Goal: Use online tool/utility: Utilize a website feature to perform a specific function

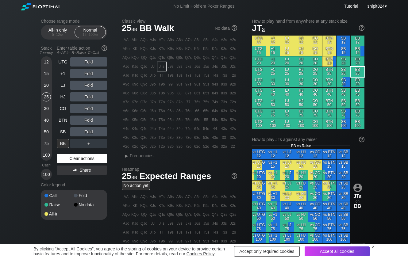
click at [73, 158] on div "Clear actions" at bounding box center [82, 158] width 50 height 9
drag, startPoint x: 73, startPoint y: 158, endPoint x: 206, endPoint y: 77, distance: 155.3
click at [73, 158] on div "Clear actions" at bounding box center [82, 158] width 50 height 9
drag, startPoint x: 381, startPoint y: 47, endPoint x: 359, endPoint y: 52, distance: 22.6
click at [381, 47] on div "Choose range mode All-in only 5 – 12 bb Normal 12 – 100 bb Stack Tourney Enter …" at bounding box center [204, 209] width 408 height 392
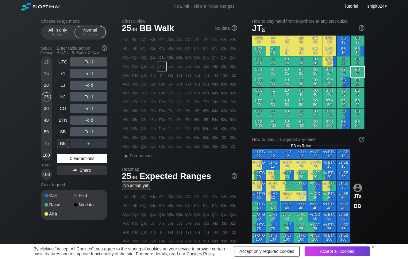
click at [76, 158] on div "Clear actions" at bounding box center [82, 158] width 50 height 9
click at [75, 158] on div "Clear actions" at bounding box center [82, 158] width 50 height 9
click at [75, 157] on div "Clear actions" at bounding box center [82, 158] width 50 height 9
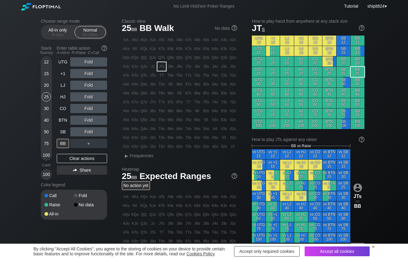
click at [75, 157] on div "Clear actions" at bounding box center [82, 158] width 50 height 9
click at [75, 155] on div "UTG Fold +1 Fold LJ Fold HJ Fold CO Fold BTN Fold SB Fold BB ＋ Clear actions Sh…" at bounding box center [82, 118] width 50 height 123
click at [44, 60] on div "12" at bounding box center [46, 61] width 9 height 9
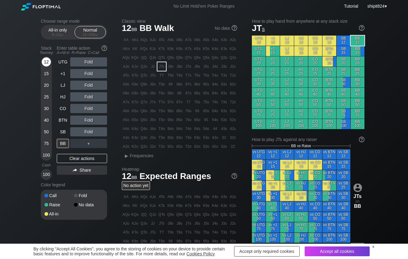
click at [44, 60] on div "12" at bounding box center [46, 61] width 9 height 9
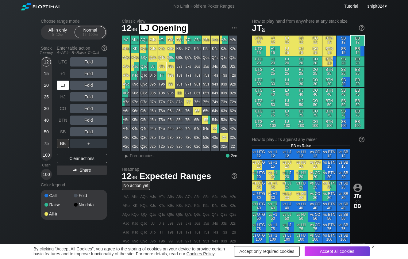
click at [66, 88] on div "LJ" at bounding box center [63, 85] width 12 height 9
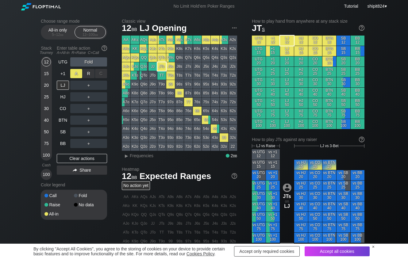
click at [90, 73] on div "R ✕" at bounding box center [89, 73] width 12 height 9
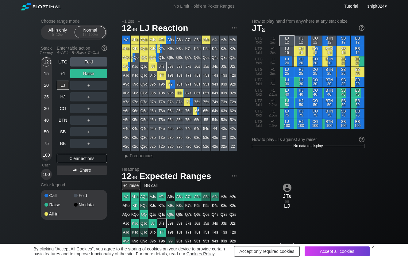
drag, startPoint x: 63, startPoint y: 159, endPoint x: 48, endPoint y: 127, distance: 35.8
click at [63, 159] on div "Clear actions" at bounding box center [82, 158] width 50 height 9
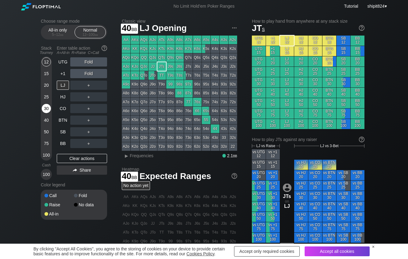
click at [42, 108] on div "30" at bounding box center [46, 108] width 9 height 9
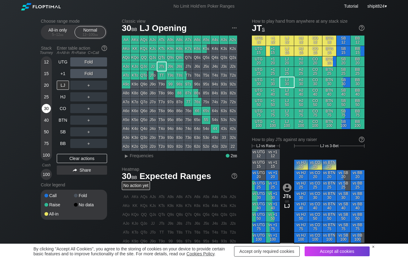
click at [43, 108] on div "30" at bounding box center [46, 108] width 9 height 9
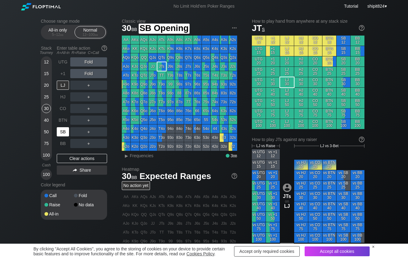
click at [62, 133] on div "SB" at bounding box center [63, 131] width 12 height 9
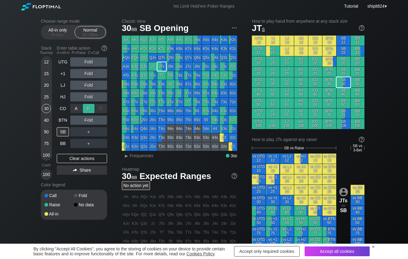
click at [91, 108] on div "R ✕" at bounding box center [89, 108] width 12 height 9
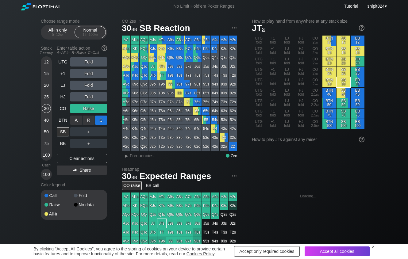
click at [106, 121] on div "C ✕" at bounding box center [101, 120] width 12 height 9
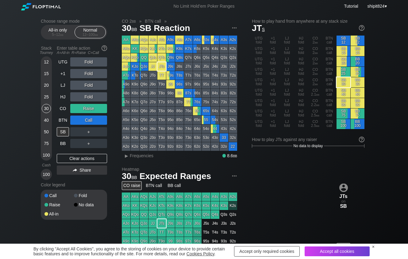
drag, startPoint x: 90, startPoint y: 158, endPoint x: 55, endPoint y: 20, distance: 142.2
click at [90, 156] on div "Clear actions" at bounding box center [82, 158] width 50 height 9
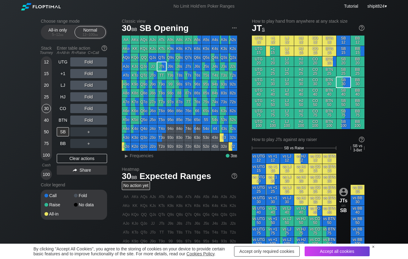
drag, startPoint x: 386, startPoint y: 227, endPoint x: 393, endPoint y: 166, distance: 61.8
click at [385, 226] on div "Choose range mode All-in only 5 – 12 bb Normal 12 – 100 bb Stack Tourney Enter …" at bounding box center [204, 211] width 408 height 396
click at [91, 157] on div "Clear actions" at bounding box center [82, 158] width 50 height 9
click at [91, 156] on div "Clear actions" at bounding box center [82, 158] width 50 height 9
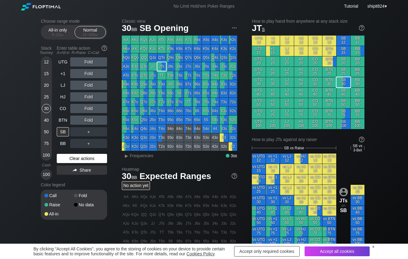
click at [91, 156] on div "Clear actions" at bounding box center [82, 158] width 50 height 9
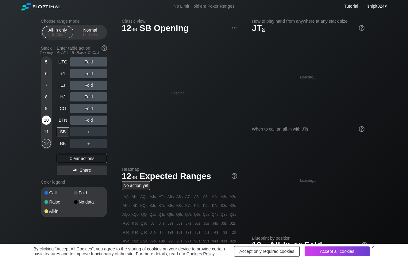
drag, startPoint x: 60, startPoint y: 32, endPoint x: 45, endPoint y: 122, distance: 91.4
click at [60, 33] on div "All-in only 5 – 12 bb" at bounding box center [58, 32] width 28 height 12
click at [58, 35] on div "5 – 12 bb" at bounding box center [58, 35] width 26 height 4
click at [58, 36] on div "5 – 12 bb" at bounding box center [58, 35] width 26 height 4
click at [46, 122] on div "10" at bounding box center [46, 120] width 9 height 9
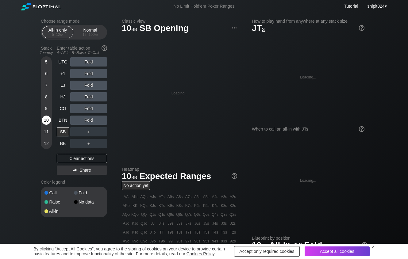
click at [46, 122] on div "10" at bounding box center [46, 120] width 9 height 9
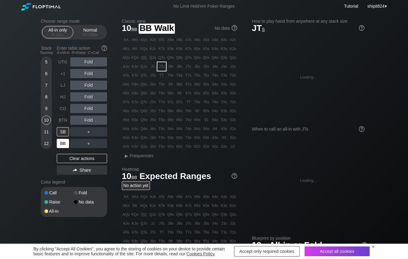
click at [61, 141] on div "BB" at bounding box center [63, 143] width 12 height 9
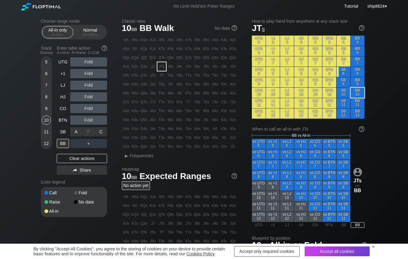
click at [88, 133] on div "R ✕" at bounding box center [89, 131] width 12 height 9
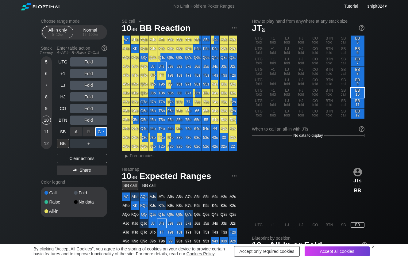
drag, startPoint x: 102, startPoint y: 133, endPoint x: 94, endPoint y: 129, distance: 8.7
click at [102, 133] on div "C ✕" at bounding box center [101, 131] width 12 height 9
click at [383, 53] on div "Choose range mode All-in only 5 – 12 bb Normal 12 – 100 bb Stack Tourney Enter …" at bounding box center [204, 198] width 408 height 371
drag, startPoint x: 83, startPoint y: 157, endPoint x: 55, endPoint y: 103, distance: 61.2
click at [83, 157] on div "Clear actions" at bounding box center [82, 158] width 50 height 9
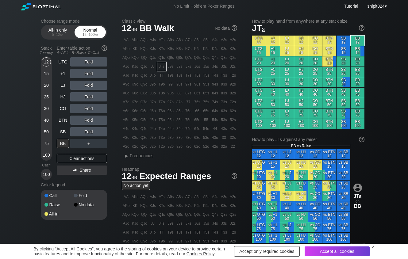
click at [86, 28] on div "Normal 12 – 100 bb" at bounding box center [90, 32] width 28 height 12
click at [86, 30] on div "Normal 12 – 100 bb" at bounding box center [90, 32] width 28 height 12
drag, startPoint x: 86, startPoint y: 30, endPoint x: 77, endPoint y: 35, distance: 10.0
click at [85, 30] on div "Normal 12 – 100 bb" at bounding box center [90, 32] width 28 height 12
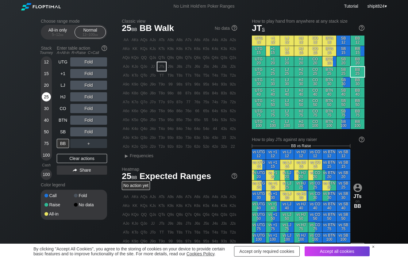
click at [46, 102] on div "25" at bounding box center [46, 96] width 9 height 9
click at [45, 100] on div "25" at bounding box center [46, 96] width 9 height 9
drag, startPoint x: 45, startPoint y: 100, endPoint x: 49, endPoint y: 92, distance: 8.4
click at [45, 98] on div "25" at bounding box center [46, 96] width 9 height 9
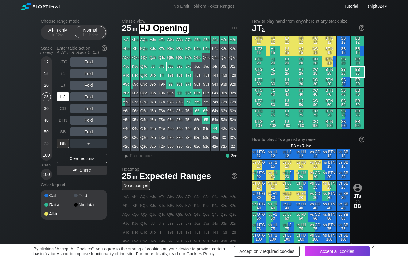
click at [60, 98] on div "HJ" at bounding box center [63, 96] width 12 height 9
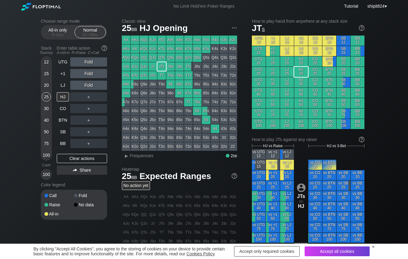
click at [90, 85] on div "Fold" at bounding box center [88, 85] width 37 height 9
click at [90, 85] on div "R ✕" at bounding box center [89, 85] width 12 height 9
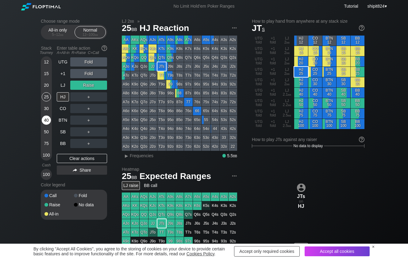
drag, startPoint x: 66, startPoint y: 156, endPoint x: 49, endPoint y: 121, distance: 38.3
click at [66, 156] on div "Clear actions" at bounding box center [82, 158] width 50 height 9
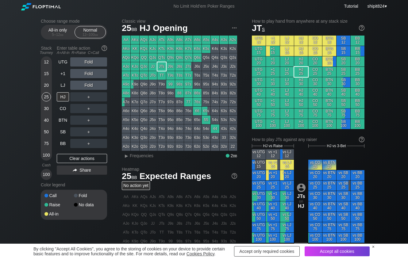
click at [376, 27] on div "Choose range mode All-in only 5 – 12 bb Normal 12 – 100 bb Stack Tourney Enter …" at bounding box center [204, 209] width 408 height 392
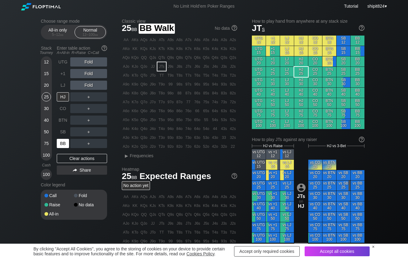
click at [61, 141] on div "BB" at bounding box center [63, 143] width 12 height 9
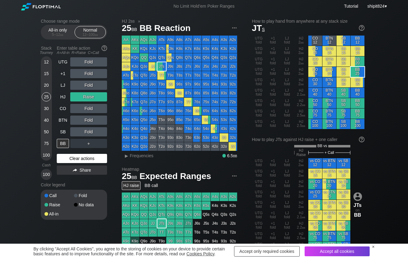
click at [73, 157] on div "Clear actions" at bounding box center [82, 158] width 50 height 9
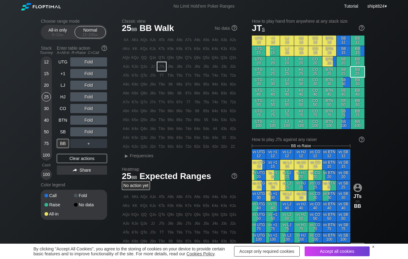
drag, startPoint x: 362, startPoint y: 153, endPoint x: 327, endPoint y: 141, distance: 37.2
click at [362, 153] on div "JTs on BB" at bounding box center [358, 196] width 14 height 94
drag, startPoint x: 77, startPoint y: 159, endPoint x: 71, endPoint y: 154, distance: 6.8
click at [77, 159] on div "Clear actions" at bounding box center [82, 158] width 50 height 9
click at [62, 135] on div "SB" at bounding box center [63, 131] width 12 height 9
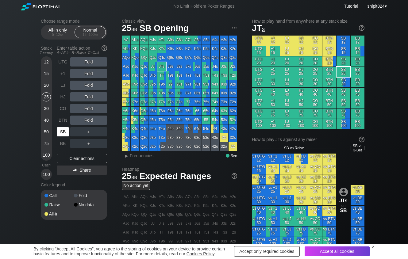
click at [62, 133] on div "SB" at bounding box center [63, 131] width 12 height 9
click at [87, 109] on div "Fold" at bounding box center [88, 108] width 37 height 9
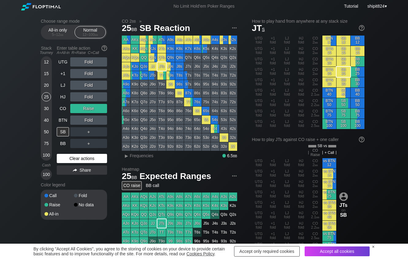
click at [101, 159] on div "Clear actions" at bounding box center [82, 158] width 50 height 9
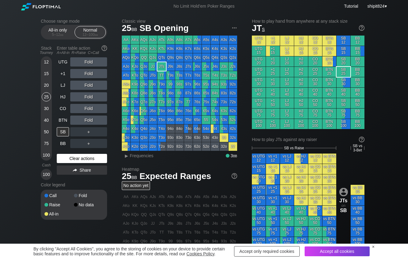
click at [90, 156] on div "Clear actions" at bounding box center [82, 158] width 50 height 9
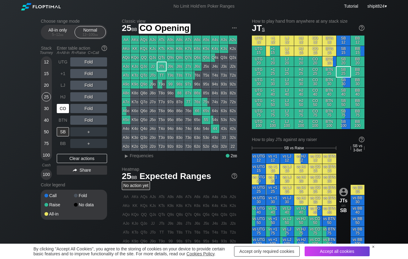
click at [65, 113] on div "CO" at bounding box center [63, 108] width 12 height 9
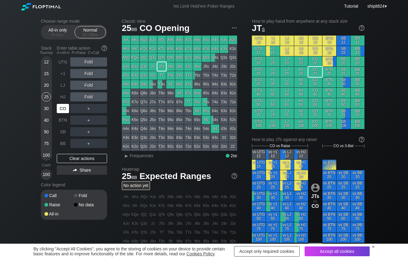
click at [65, 112] on div "CO" at bounding box center [63, 108] width 12 height 9
click at [383, 39] on div "Choose range mode All-in only 5 – 12 bb Normal 12 – 100 bb Stack Tourney Enter …" at bounding box center [204, 209] width 408 height 392
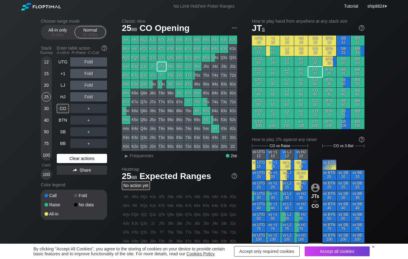
click at [79, 161] on div "Clear actions" at bounding box center [82, 158] width 50 height 9
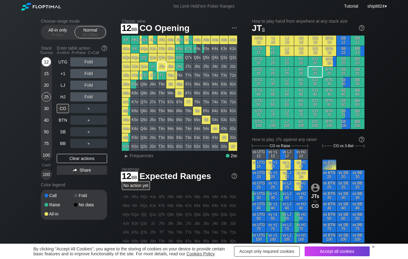
click at [46, 60] on div "12" at bounding box center [46, 61] width 9 height 9
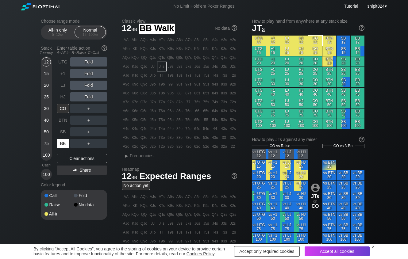
drag, startPoint x: 65, startPoint y: 149, endPoint x: 63, endPoint y: 141, distance: 8.3
click at [65, 148] on div "BB" at bounding box center [63, 143] width 12 height 9
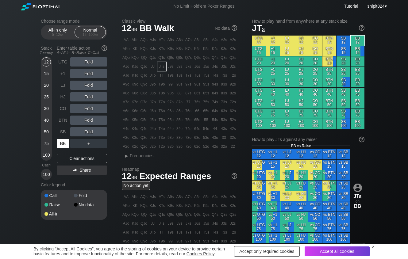
click at [62, 140] on div "BB" at bounding box center [63, 143] width 12 height 9
click at [62, 140] on div "BB" at bounding box center [63, 144] width 13 height 12
drag, startPoint x: 62, startPoint y: 140, endPoint x: 52, endPoint y: 131, distance: 13.3
click at [62, 140] on div "BB" at bounding box center [63, 144] width 13 height 12
click at [86, 111] on div "R ✕" at bounding box center [89, 108] width 12 height 9
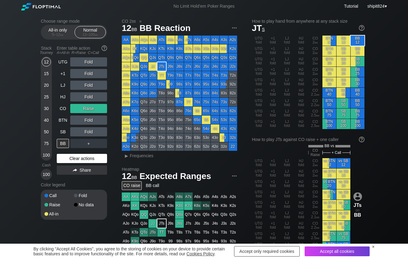
drag, startPoint x: 77, startPoint y: 164, endPoint x: 75, endPoint y: 160, distance: 3.7
click at [76, 162] on div "Clear actions" at bounding box center [82, 158] width 50 height 9
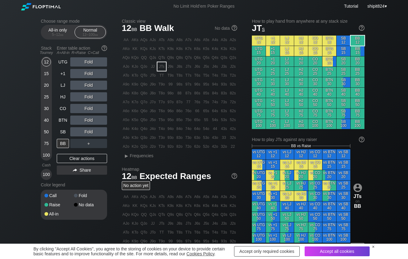
drag, startPoint x: 75, startPoint y: 160, endPoint x: 75, endPoint y: 154, distance: 6.1
click at [75, 158] on div "Clear actions" at bounding box center [82, 158] width 50 height 9
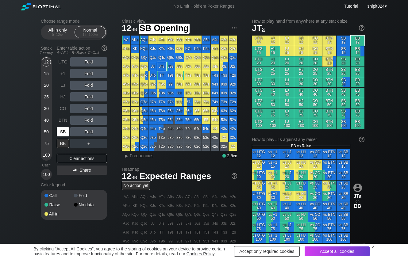
click at [66, 133] on div "SB" at bounding box center [63, 131] width 12 height 9
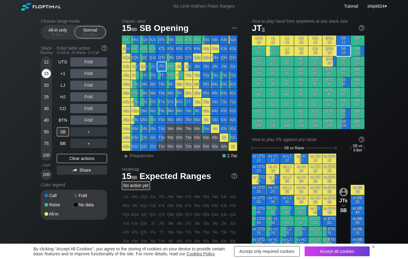
click at [49, 75] on div "15" at bounding box center [46, 73] width 9 height 9
click at [86, 121] on div "R ✕" at bounding box center [89, 120] width 12 height 9
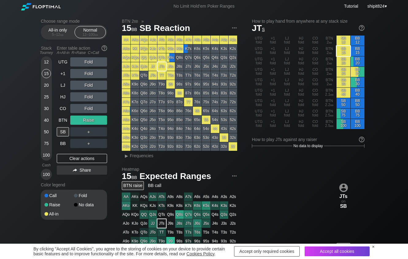
click at [85, 161] on div "Clear actions" at bounding box center [82, 158] width 50 height 9
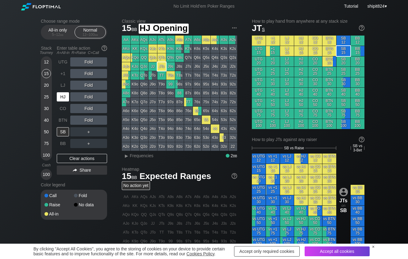
click at [63, 103] on div "HJ" at bounding box center [63, 97] width 13 height 12
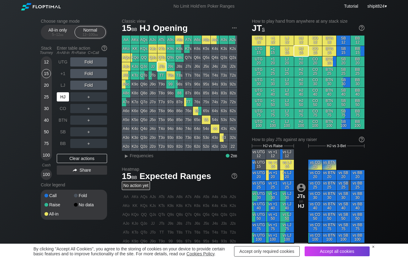
click at [63, 103] on div "HJ" at bounding box center [63, 97] width 13 height 12
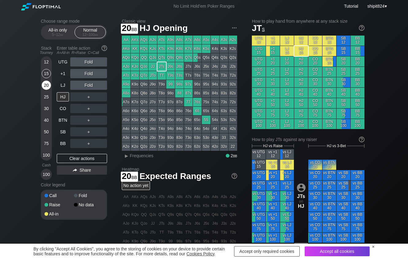
click at [50, 87] on div "20" at bounding box center [46, 85] width 9 height 9
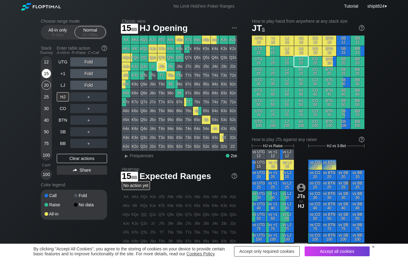
click at [50, 72] on div "15" at bounding box center [46, 73] width 9 height 9
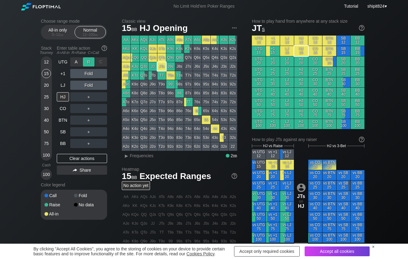
click at [87, 61] on div "R ✕" at bounding box center [89, 61] width 12 height 9
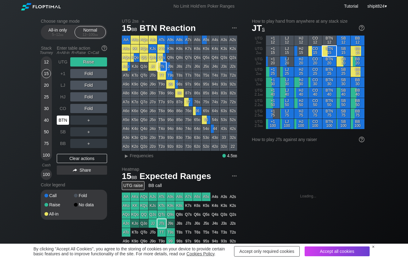
click at [62, 118] on div "BTN" at bounding box center [63, 120] width 12 height 9
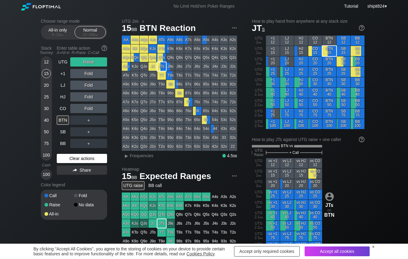
drag, startPoint x: 85, startPoint y: 158, endPoint x: 81, endPoint y: 134, distance: 23.9
click at [85, 158] on div "Clear actions" at bounding box center [82, 158] width 50 height 9
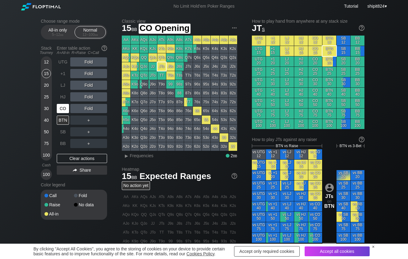
click at [66, 109] on div "CO" at bounding box center [63, 108] width 12 height 9
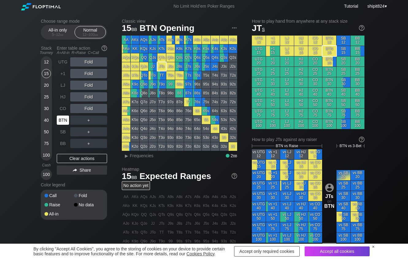
click at [63, 122] on div "BTN" at bounding box center [63, 120] width 12 height 9
click at [387, 40] on div "Choose range mode All-in only 5 – 12 bb Normal 12 – 100 bb Stack Tourney Enter …" at bounding box center [204, 209] width 408 height 392
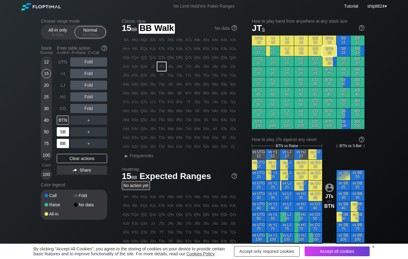
drag, startPoint x: 69, startPoint y: 141, endPoint x: 66, endPoint y: 133, distance: 8.9
click at [68, 141] on div "BB" at bounding box center [63, 143] width 12 height 9
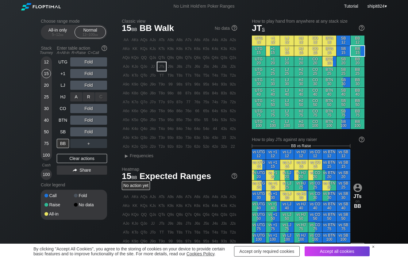
click at [84, 91] on div "A ✕ R ✕ C ✕ Fold" at bounding box center [88, 97] width 37 height 14
click at [90, 83] on div "R ✕" at bounding box center [89, 85] width 12 height 9
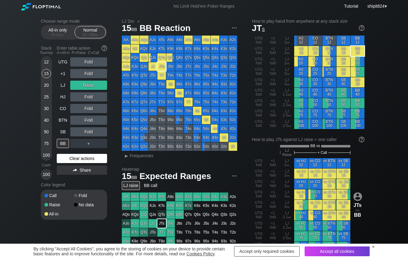
click at [75, 158] on div "Clear actions" at bounding box center [82, 158] width 50 height 9
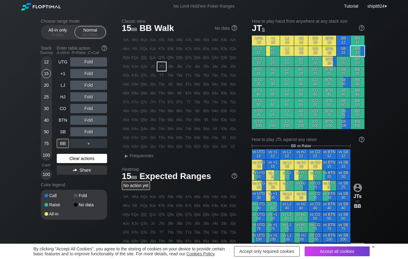
click at [75, 158] on div "Clear actions" at bounding box center [82, 158] width 50 height 9
click at [74, 157] on div "Clear actions" at bounding box center [82, 158] width 50 height 9
click at [90, 113] on div "R ✕" at bounding box center [89, 108] width 12 height 9
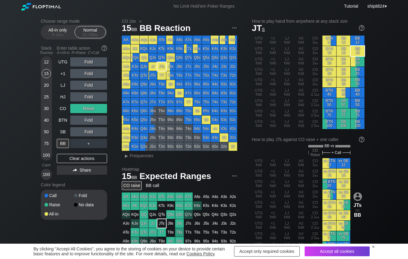
drag, startPoint x: 75, startPoint y: 159, endPoint x: 74, endPoint y: 152, distance: 7.1
click at [75, 158] on div "Clear actions" at bounding box center [82, 158] width 50 height 9
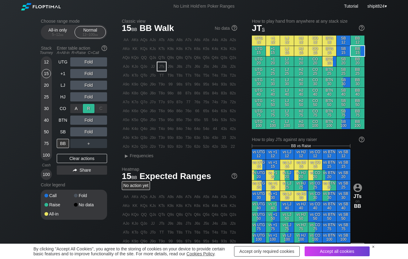
click at [87, 112] on div "R ✕" at bounding box center [89, 108] width 12 height 9
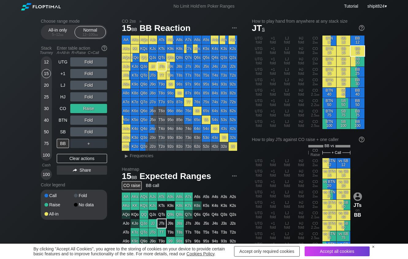
click at [386, 90] on div "Choose range mode All-in only 5 – 12 bb Normal 12 – 100 bb Stack Tourney Enter …" at bounding box center [204, 213] width 408 height 401
click at [79, 161] on div "Clear actions" at bounding box center [82, 158] width 50 height 9
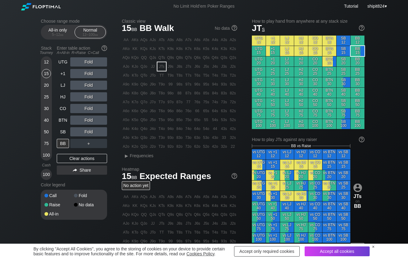
click at [377, 65] on div "Choose range mode All-in only 5 – 12 bb Normal 12 – 100 bb Stack Tourney Enter …" at bounding box center [204, 209] width 408 height 392
click at [83, 156] on div "Clear actions" at bounding box center [82, 158] width 50 height 9
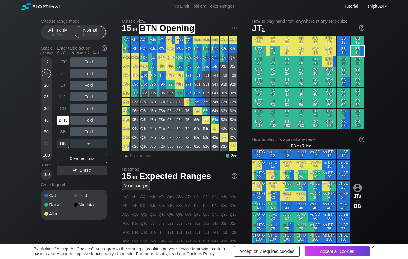
click at [67, 119] on div "BTN" at bounding box center [63, 120] width 12 height 9
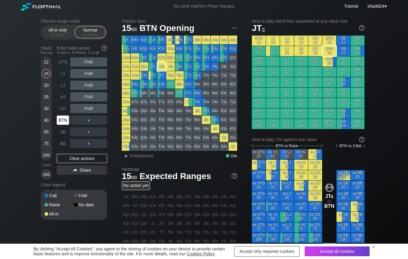
click at [67, 118] on div "BTN" at bounding box center [63, 120] width 12 height 9
click at [66, 117] on div "BTN" at bounding box center [63, 120] width 12 height 9
click at [91, 86] on div "R ✕" at bounding box center [89, 85] width 12 height 9
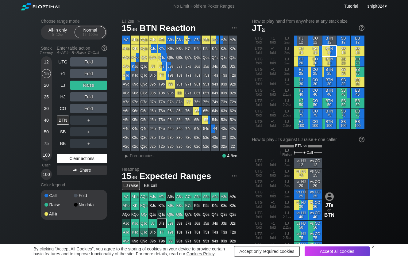
click at [89, 156] on div "Clear actions" at bounding box center [82, 158] width 50 height 9
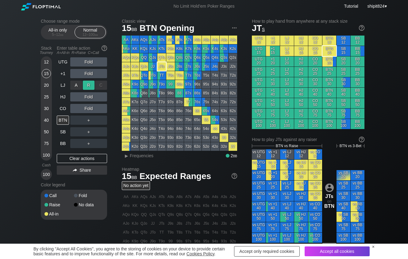
click at [89, 89] on div "R ✕" at bounding box center [89, 85] width 12 height 9
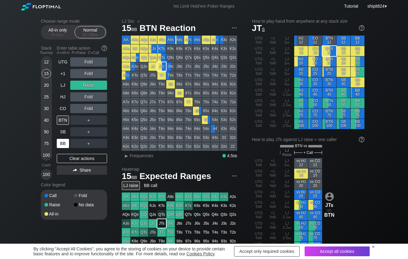
click at [69, 156] on div "Clear actions" at bounding box center [82, 158] width 50 height 9
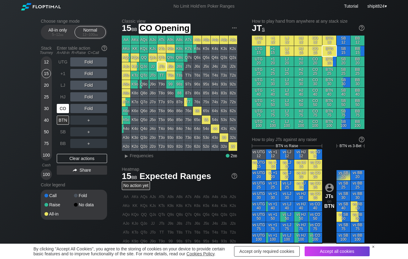
click at [64, 111] on div "CO" at bounding box center [63, 108] width 12 height 9
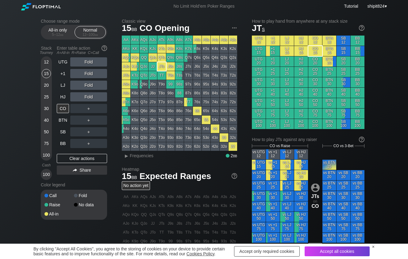
click at [67, 153] on div "UTG Fold +1 Fold LJ Fold HJ Fold CO ＋ BTN ＋ SB ＋ BB ＋ Clear actions Share" at bounding box center [82, 118] width 50 height 123
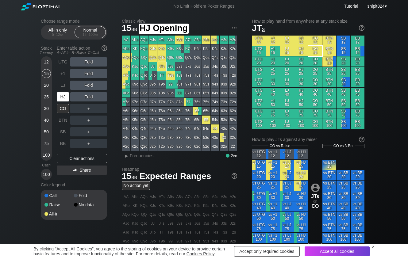
click at [66, 94] on div "HJ" at bounding box center [63, 96] width 12 height 9
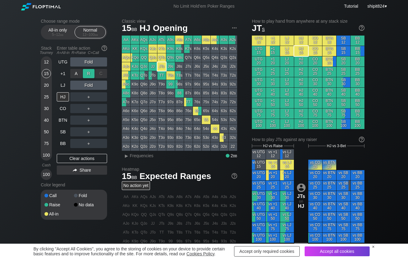
click at [89, 74] on div "R ✕" at bounding box center [89, 73] width 12 height 9
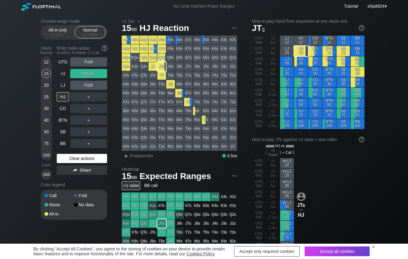
click at [81, 156] on div "Clear actions" at bounding box center [82, 158] width 50 height 9
click at [81, 154] on div "UTG Fold +1 Raise LJ Fold HJ ＋ CO ＋ BTN ＋ SB ＋ BB ＋ Clear actions Share" at bounding box center [82, 118] width 50 height 123
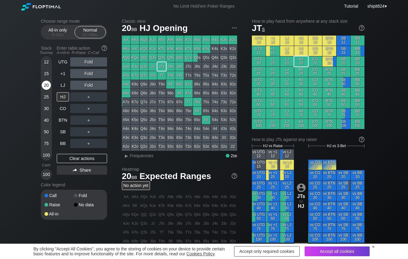
click at [44, 86] on div "20" at bounding box center [46, 85] width 9 height 9
click at [44, 85] on div "20" at bounding box center [46, 85] width 9 height 9
click at [45, 86] on div "20" at bounding box center [46, 85] width 9 height 9
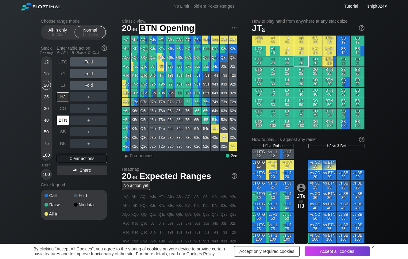
click at [67, 122] on div "BTN" at bounding box center [63, 120] width 12 height 9
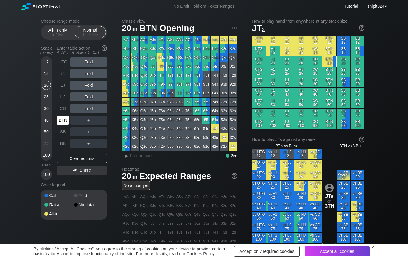
click at [67, 121] on div "BTN" at bounding box center [63, 120] width 12 height 9
click at [67, 120] on div "BTN" at bounding box center [63, 120] width 12 height 9
click at [90, 74] on div "R ✕" at bounding box center [89, 73] width 12 height 9
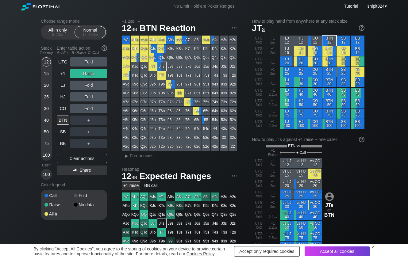
drag, startPoint x: 45, startPoint y: 63, endPoint x: 54, endPoint y: 100, distance: 37.6
click at [45, 64] on div "12" at bounding box center [46, 61] width 9 height 9
click at [67, 157] on div "Clear actions" at bounding box center [82, 158] width 50 height 9
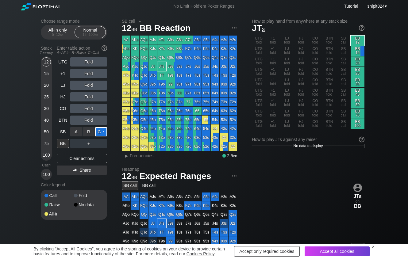
click at [102, 133] on div "C ✕" at bounding box center [101, 131] width 12 height 9
click at [77, 161] on div "Clear actions" at bounding box center [82, 158] width 50 height 9
click at [75, 156] on div "Clear actions" at bounding box center [82, 158] width 50 height 9
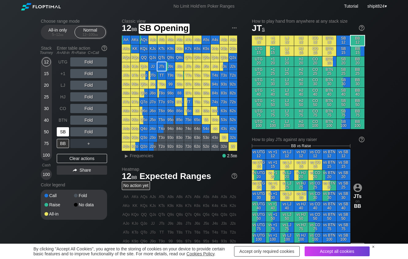
click at [64, 133] on div "SB" at bounding box center [63, 131] width 12 height 9
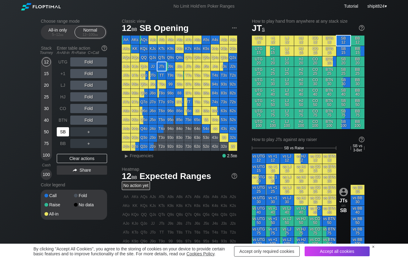
click at [64, 133] on div "SB" at bounding box center [63, 131] width 12 height 9
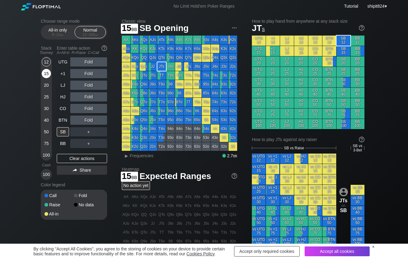
click at [45, 70] on div "15" at bounding box center [46, 73] width 9 height 9
click at [398, 55] on div "Choose range mode All-in only 5 – 12 bb Normal 12 – 100 bb Stack Tourney Enter …" at bounding box center [204, 211] width 408 height 396
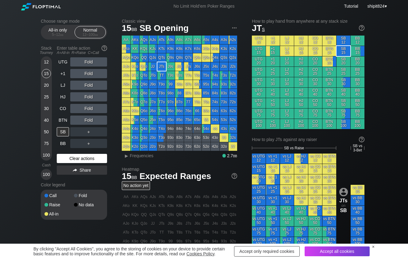
click at [67, 163] on div "Clear actions" at bounding box center [82, 158] width 50 height 9
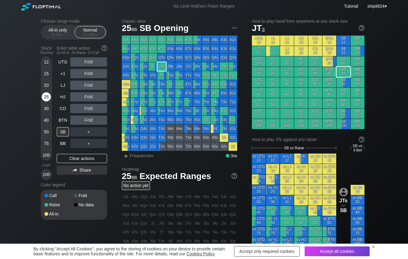
click at [49, 100] on div "25" at bounding box center [46, 96] width 9 height 9
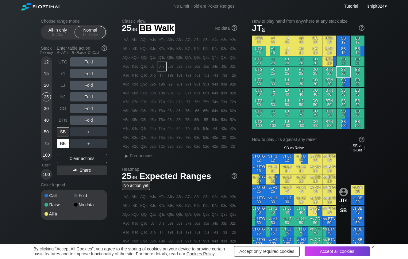
click at [64, 145] on div "BB" at bounding box center [63, 143] width 12 height 9
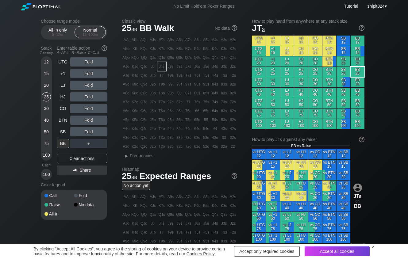
drag, startPoint x: 10, startPoint y: 210, endPoint x: 13, endPoint y: 206, distance: 4.9
click at [13, 206] on div "Choose range mode All-in only 5 – 12 bb Normal 12 – 100 bb Stack Tourney Enter …" at bounding box center [204, 209] width 408 height 392
click at [50, 86] on div "20" at bounding box center [46, 85] width 9 height 9
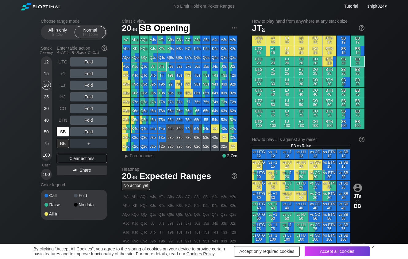
click at [62, 129] on div "SB" at bounding box center [63, 131] width 12 height 9
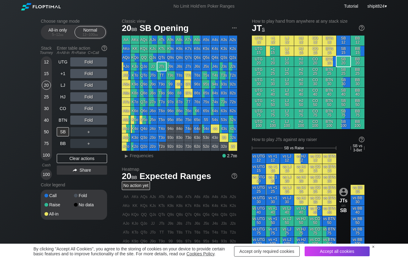
click at [52, 84] on div "12 15 20 25 30 40 50 75 100" at bounding box center [46, 108] width 11 height 104
click at [55, 85] on div "Stack Tourney Enter table action A=All-in R=Raise C=Call [PHONE_NUMBER] [PHONE_…" at bounding box center [74, 111] width 66 height 137
click at [59, 83] on div "LJ" at bounding box center [63, 85] width 12 height 9
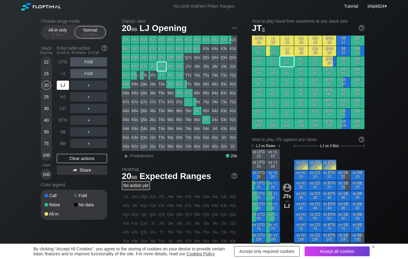
click at [59, 83] on div "LJ" at bounding box center [63, 85] width 12 height 9
click at [60, 83] on div "LJ" at bounding box center [63, 85] width 12 height 9
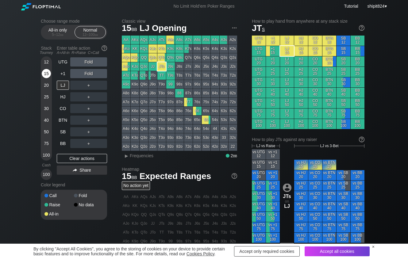
click at [45, 74] on div "15" at bounding box center [46, 73] width 9 height 9
click at [83, 151] on div "UTG Fold +1 Fold LJ ＋ HJ ＋ CO ＋ BTN ＋ SB ＋ BB ＋ Clear actions Share" at bounding box center [82, 118] width 50 height 123
click at [77, 155] on div "Clear actions" at bounding box center [82, 158] width 50 height 9
click at [75, 156] on div "Clear actions" at bounding box center [82, 158] width 50 height 9
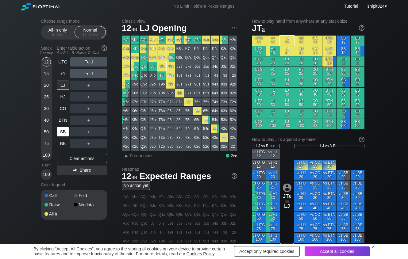
drag, startPoint x: 45, startPoint y: 61, endPoint x: 64, endPoint y: 129, distance: 70.2
click at [45, 62] on div "12" at bounding box center [46, 61] width 9 height 9
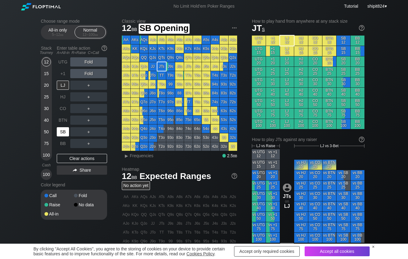
click at [63, 135] on div "SB" at bounding box center [63, 131] width 12 height 9
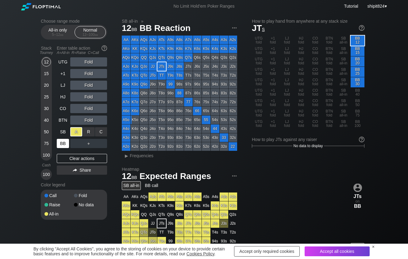
drag, startPoint x: 71, startPoint y: 135, endPoint x: 64, endPoint y: 144, distance: 10.5
click at [71, 135] on div "A ✕" at bounding box center [76, 131] width 12 height 9
click at [90, 161] on div "Clear actions" at bounding box center [82, 158] width 50 height 9
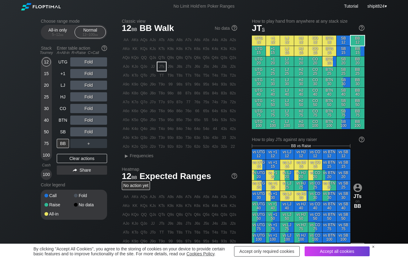
drag, startPoint x: 16, startPoint y: 196, endPoint x: 19, endPoint y: 184, distance: 11.9
click at [16, 194] on div "Choose range mode All-in only 5 – 12 bb Normal 12 – 100 bb Stack Tourney Enter …" at bounding box center [204, 209] width 408 height 392
click at [50, 72] on div "15" at bounding box center [46, 75] width 9 height 12
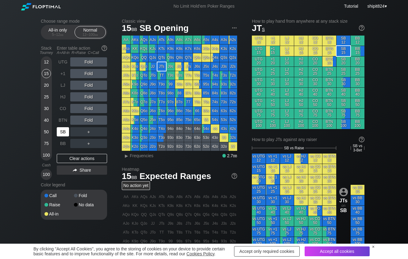
click at [62, 136] on div "SB" at bounding box center [63, 131] width 12 height 9
drag, startPoint x: 9, startPoint y: 166, endPoint x: 37, endPoint y: 165, distance: 28.9
click at [9, 166] on div "Choose range mode All-in only 5 – 12 bb Normal 12 – 100 bb Stack Tourney Enter …" at bounding box center [204, 211] width 408 height 396
click at [64, 158] on div "Clear actions" at bounding box center [82, 158] width 50 height 9
drag, startPoint x: 64, startPoint y: 158, endPoint x: 62, endPoint y: 152, distance: 5.7
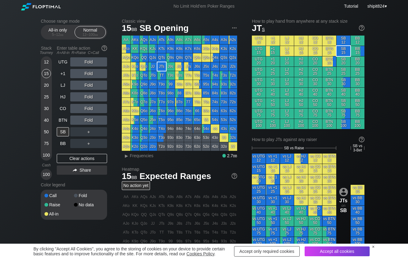
click at [63, 156] on div "Clear actions" at bounding box center [82, 158] width 50 height 9
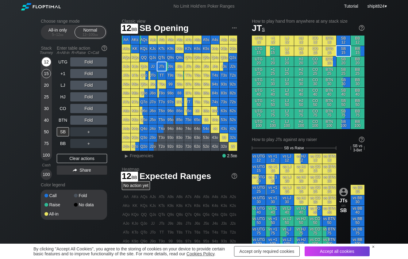
click at [48, 64] on div "12" at bounding box center [46, 61] width 9 height 9
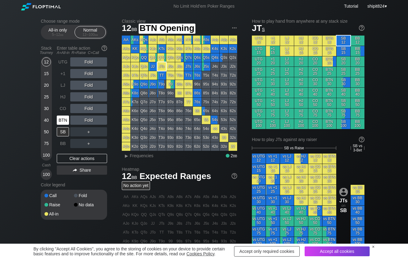
drag, startPoint x: 64, startPoint y: 124, endPoint x: 62, endPoint y: 121, distance: 3.7
click at [64, 123] on div "BTN" at bounding box center [63, 120] width 12 height 9
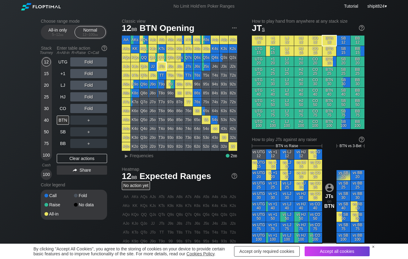
click at [97, 153] on div "UTG Fold +1 Fold LJ Fold HJ Fold CO Fold BTN ＋ SB ＋ BB ＋ Clear actions Share" at bounding box center [82, 118] width 50 height 123
click at [87, 160] on div "Clear actions" at bounding box center [82, 158] width 50 height 9
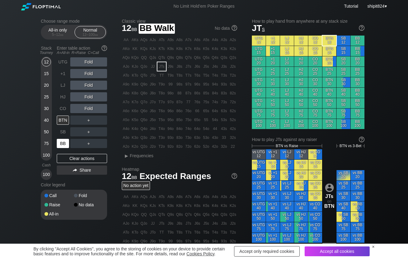
click at [67, 144] on div "BB" at bounding box center [63, 143] width 12 height 9
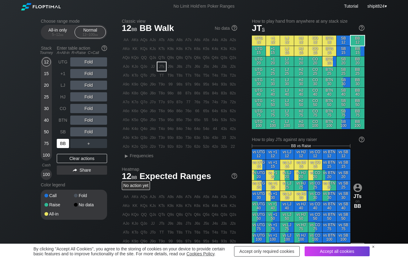
click at [68, 143] on div "BB" at bounding box center [63, 143] width 12 height 9
click at [44, 72] on div "15" at bounding box center [46, 73] width 9 height 9
click at [87, 98] on div "R ✕" at bounding box center [89, 96] width 12 height 9
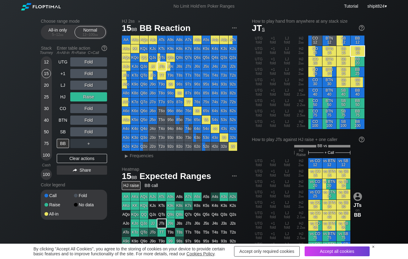
click at [65, 154] on div "UTG Fold +1 Fold LJ Fold HJ Raise CO Fold BTN Fold SB Fold BB ＋ Clear actions S…" at bounding box center [82, 118] width 50 height 123
click at [64, 153] on div "UTG Fold +1 Fold LJ Fold HJ Raise CO Fold BTN Fold SB Fold BB ＋ Clear actions S…" at bounding box center [82, 118] width 50 height 123
drag, startPoint x: 75, startPoint y: 155, endPoint x: 80, endPoint y: 139, distance: 17.0
click at [75, 155] on div "UTG Fold +1 Fold LJ Fold HJ Raise CO Fold BTN Fold SB Fold BB ＋ Clear actions S…" at bounding box center [82, 118] width 50 height 123
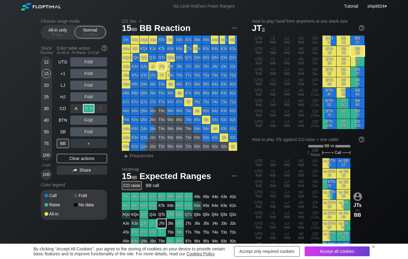
click at [87, 111] on div "R ✕" at bounding box center [89, 108] width 12 height 9
click at [64, 159] on div "Clear actions" at bounding box center [82, 158] width 50 height 9
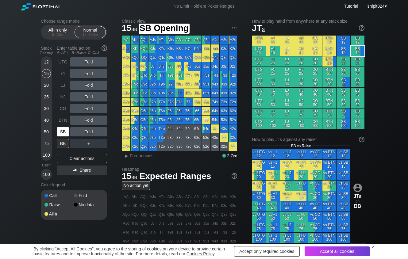
click at [61, 133] on div "SB" at bounding box center [63, 131] width 12 height 9
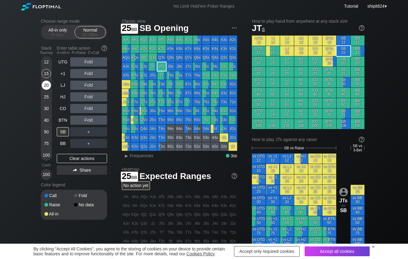
click at [45, 90] on div "20" at bounding box center [46, 85] width 9 height 9
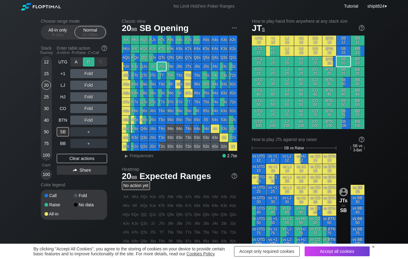
click at [89, 63] on div "R ✕" at bounding box center [89, 61] width 12 height 9
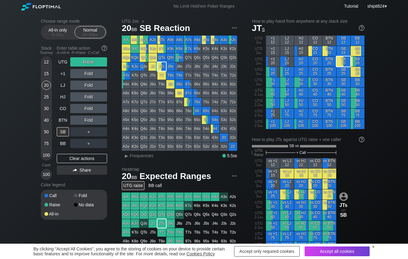
click at [74, 154] on div "UTG Raise +1 Fold LJ Fold HJ Fold CO Fold BTN Fold SB ＋ BB ＋ Clear actions Share" at bounding box center [82, 118] width 50 height 123
drag, startPoint x: 74, startPoint y: 157, endPoint x: 78, endPoint y: 110, distance: 47.1
click at [74, 156] on div "Clear actions" at bounding box center [82, 158] width 50 height 9
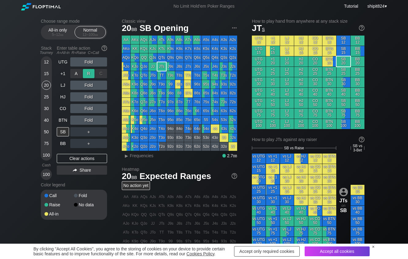
click at [91, 73] on div "R ✕" at bounding box center [89, 73] width 12 height 9
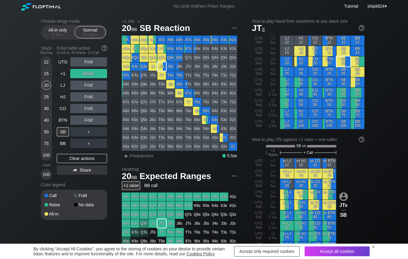
drag, startPoint x: 70, startPoint y: 159, endPoint x: 72, endPoint y: 149, distance: 10.0
click at [70, 158] on div "Clear actions" at bounding box center [82, 158] width 50 height 9
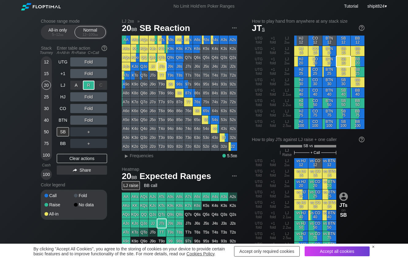
click at [86, 89] on div "R ✕" at bounding box center [89, 85] width 12 height 9
drag, startPoint x: 72, startPoint y: 162, endPoint x: 72, endPoint y: 137, distance: 24.9
click at [72, 161] on div "Clear actions" at bounding box center [82, 158] width 50 height 9
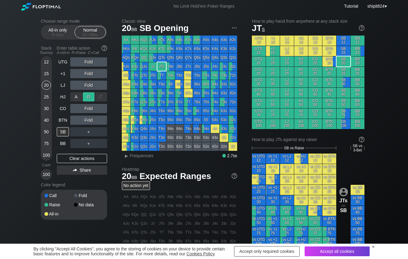
click at [86, 98] on div "R ✕" at bounding box center [89, 96] width 12 height 9
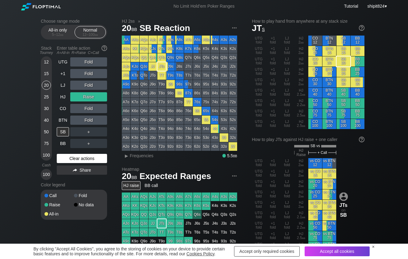
drag, startPoint x: 69, startPoint y: 163, endPoint x: 74, endPoint y: 134, distance: 29.5
click at [69, 163] on div "Clear actions" at bounding box center [82, 158] width 50 height 9
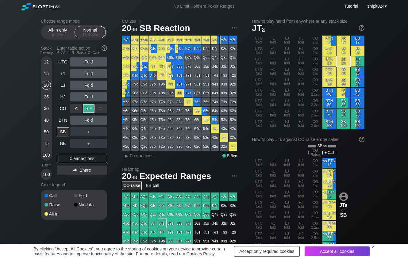
click at [86, 106] on div "R ✕" at bounding box center [89, 108] width 12 height 9
drag, startPoint x: 101, startPoint y: 160, endPoint x: 93, endPoint y: 156, distance: 8.9
click at [101, 160] on div "Clear actions" at bounding box center [82, 158] width 50 height 9
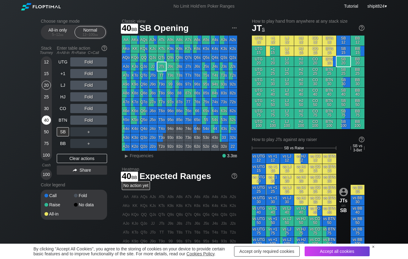
click at [48, 123] on div "40" at bounding box center [46, 120] width 9 height 9
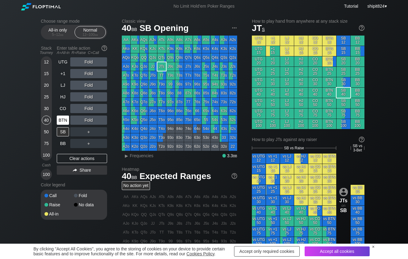
drag, startPoint x: 48, startPoint y: 123, endPoint x: 60, endPoint y: 120, distance: 13.2
click at [48, 123] on div "40" at bounding box center [46, 120] width 9 height 9
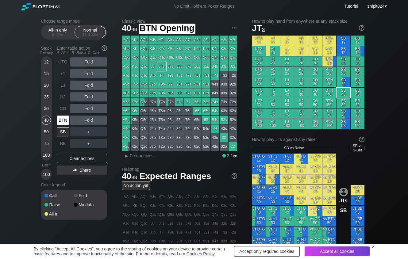
click at [64, 121] on div "BTN" at bounding box center [63, 120] width 12 height 9
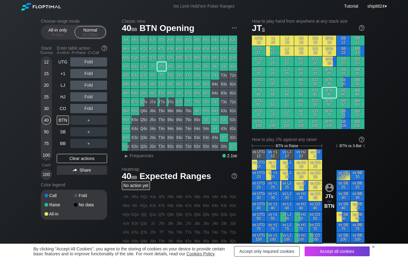
click at [23, 93] on div "Choose range mode All-in only 5 – 12 bb Normal 12 – 100 bb Stack Tourney Enter …" at bounding box center [204, 209] width 408 height 392
click at [67, 95] on div "HJ" at bounding box center [63, 96] width 12 height 9
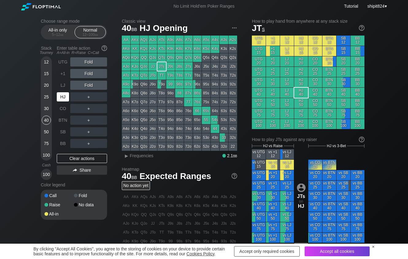
click at [67, 95] on div "HJ" at bounding box center [63, 96] width 12 height 9
drag, startPoint x: 90, startPoint y: 157, endPoint x: 87, endPoint y: 155, distance: 3.3
click at [89, 157] on div "Clear actions" at bounding box center [82, 158] width 50 height 9
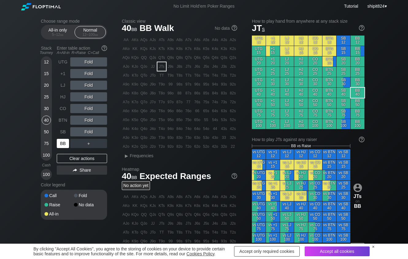
click at [61, 148] on div "BB" at bounding box center [63, 143] width 12 height 9
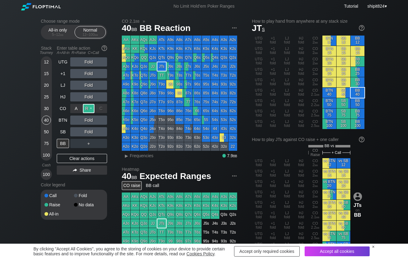
click at [87, 109] on div "R ✕" at bounding box center [89, 108] width 12 height 9
click at [98, 120] on div "A ✕ R ✕ C ✕ Fold" at bounding box center [88, 120] width 37 height 9
click at [98, 120] on div "C ✕" at bounding box center [101, 120] width 12 height 9
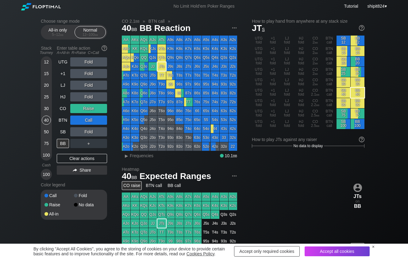
click at [49, 96] on div "25" at bounding box center [46, 96] width 9 height 9
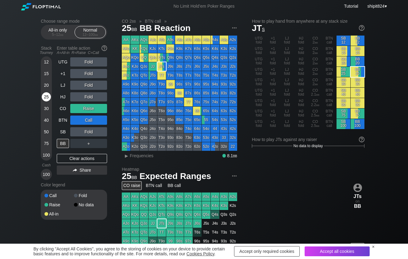
click at [49, 96] on div "25" at bounding box center [46, 96] width 9 height 9
click at [78, 162] on div "Clear actions" at bounding box center [82, 158] width 50 height 9
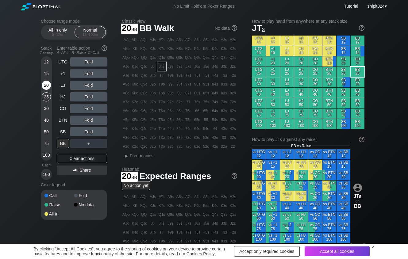
click at [45, 90] on div "20" at bounding box center [46, 85] width 9 height 9
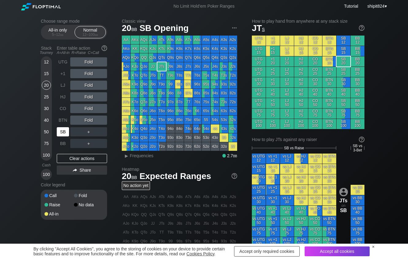
click at [63, 131] on div "SB" at bounding box center [63, 131] width 12 height 9
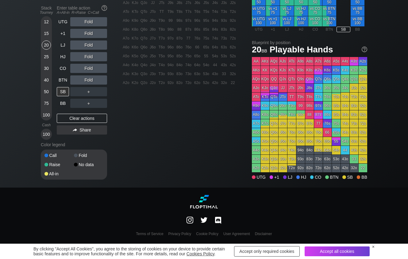
drag, startPoint x: 145, startPoint y: 132, endPoint x: 110, endPoint y: 121, distance: 37.3
click at [70, 116] on div "Clear actions" at bounding box center [82, 118] width 50 height 9
drag, startPoint x: 70, startPoint y: 115, endPoint x: 63, endPoint y: 97, distance: 20.0
click at [69, 114] on div "Clear actions" at bounding box center [82, 118] width 50 height 9
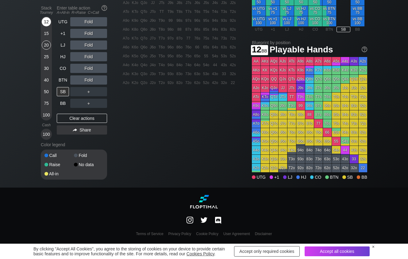
click at [44, 24] on div "12" at bounding box center [46, 21] width 9 height 9
drag, startPoint x: 44, startPoint y: 19, endPoint x: 49, endPoint y: 39, distance: 20.2
click at [45, 21] on div "12" at bounding box center [46, 21] width 9 height 9
click at [63, 99] on div "BB" at bounding box center [63, 103] width 12 height 9
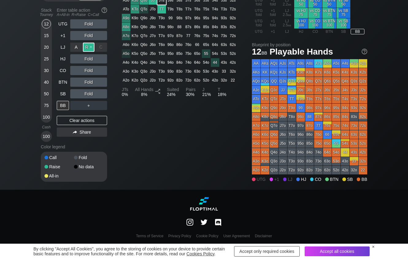
click at [91, 46] on div "R ✕" at bounding box center [89, 47] width 12 height 9
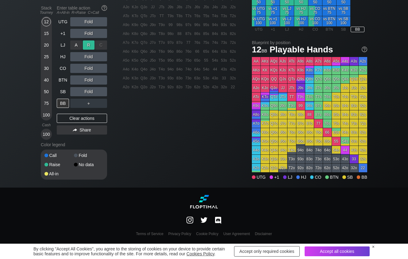
click at [90, 45] on div "R ✕" at bounding box center [89, 44] width 12 height 9
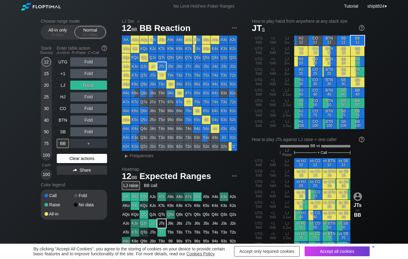
click at [62, 165] on div "UTG Fold +1 Fold LJ Raise HJ Fold CO Fold BTN Fold SB Fold BB ＋ Clear actions S…" at bounding box center [82, 118] width 50 height 123
drag, startPoint x: 62, startPoint y: 163, endPoint x: 69, endPoint y: 150, distance: 15.4
click at [63, 163] on div "Clear actions" at bounding box center [82, 158] width 50 height 9
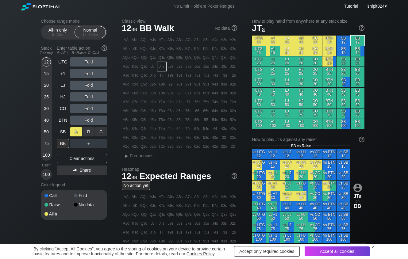
click at [73, 134] on div "A ✕" at bounding box center [76, 131] width 12 height 9
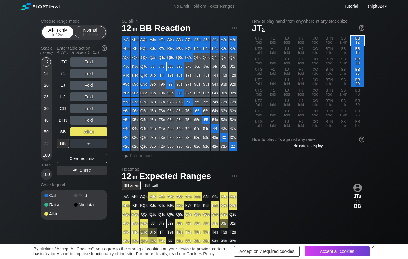
click at [52, 35] on div "5 – 12 bb" at bounding box center [58, 35] width 26 height 4
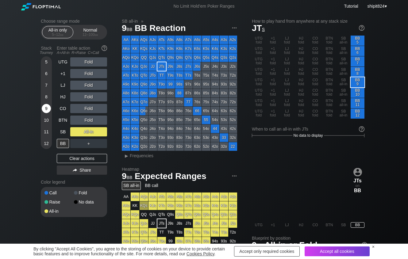
click at [48, 116] on div "9" at bounding box center [46, 110] width 9 height 12
click at [48, 117] on div "5 6 7 8 9 10 11 12" at bounding box center [46, 102] width 11 height 93
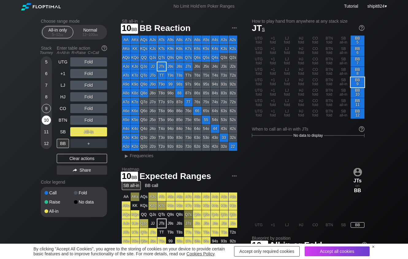
click at [46, 117] on div "10" at bounding box center [46, 120] width 9 height 9
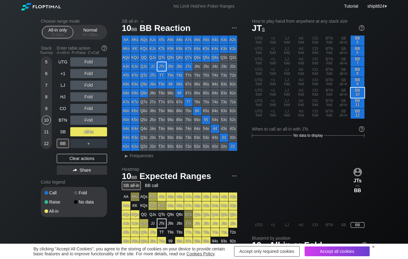
drag, startPoint x: 75, startPoint y: 161, endPoint x: 79, endPoint y: 155, distance: 7.5
click at [75, 161] on div "Clear actions" at bounding box center [82, 158] width 50 height 9
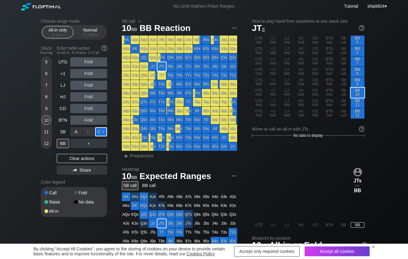
click at [103, 132] on div "C ✕" at bounding box center [101, 131] width 12 height 9
click at [48, 144] on div "12" at bounding box center [46, 143] width 9 height 9
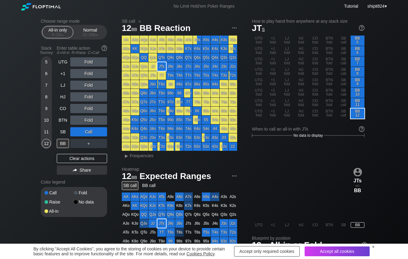
click at [14, 120] on div "Choose range mode All-in only 5 – 12 bb Normal 12 – 100 bb Stack Tourney Enter …" at bounding box center [204, 198] width 408 height 371
click at [64, 157] on div "Clear actions" at bounding box center [82, 158] width 50 height 9
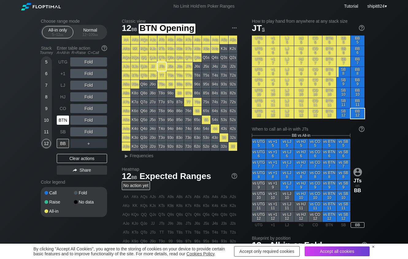
click at [63, 123] on div "BTN" at bounding box center [63, 120] width 12 height 9
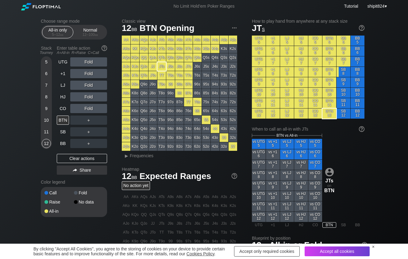
click at [91, 108] on div "Fold" at bounding box center [88, 108] width 37 height 9
click at [89, 108] on div "R ✕" at bounding box center [89, 108] width 12 height 9
drag, startPoint x: 25, startPoint y: 99, endPoint x: 31, endPoint y: 91, distance: 9.4
click at [25, 99] on div "Choose range mode All-in only 5 – 12 bb Normal 12 – 100 bb Stack Tourney Enter …" at bounding box center [204, 198] width 408 height 371
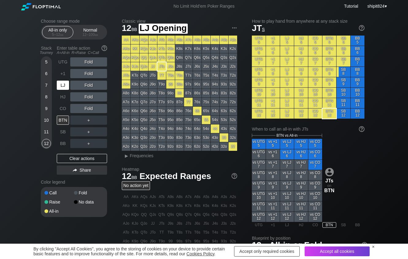
click at [61, 84] on div "LJ" at bounding box center [63, 85] width 12 height 9
click at [61, 85] on div "LJ" at bounding box center [63, 85] width 12 height 9
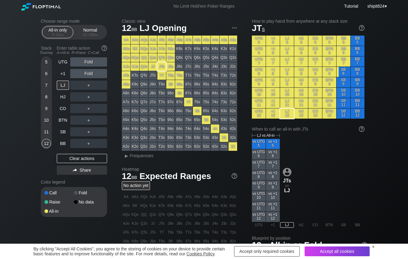
click at [48, 120] on div "10" at bounding box center [46, 120] width 9 height 9
click at [47, 120] on div "10" at bounding box center [46, 120] width 9 height 9
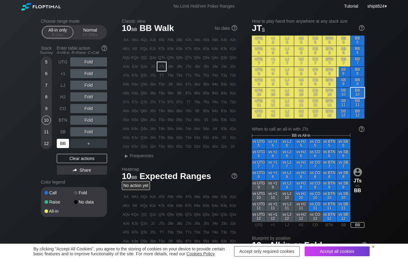
click at [67, 145] on div "BB" at bounding box center [63, 143] width 12 height 9
click at [90, 110] on div "R ✕" at bounding box center [89, 108] width 12 height 9
click at [76, 133] on div "Fold" at bounding box center [88, 131] width 37 height 9
click at [75, 133] on div "A ✕" at bounding box center [76, 131] width 12 height 9
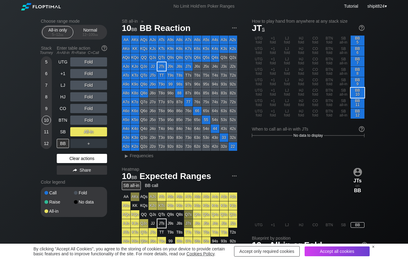
click at [71, 157] on div "Clear actions" at bounding box center [82, 158] width 50 height 9
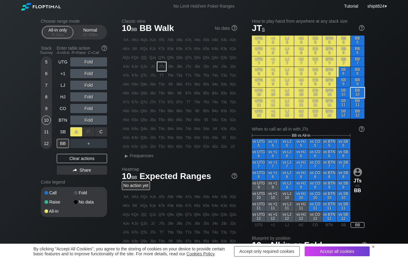
click at [72, 134] on div "A ✕" at bounding box center [76, 131] width 12 height 9
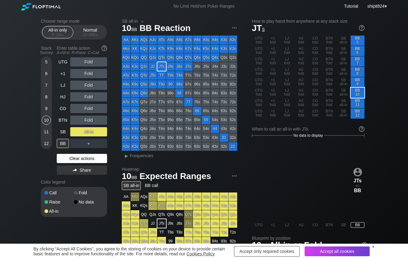
click at [62, 155] on div "Clear actions" at bounding box center [82, 158] width 50 height 9
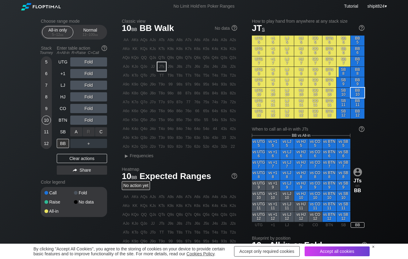
click at [74, 126] on div "A ✕ R ✕ C ✕ Fold" at bounding box center [88, 132] width 37 height 14
click at [72, 123] on div "A ✕" at bounding box center [76, 120] width 12 height 9
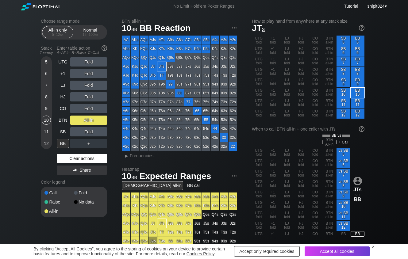
click at [66, 156] on div "Clear actions" at bounding box center [82, 158] width 50 height 9
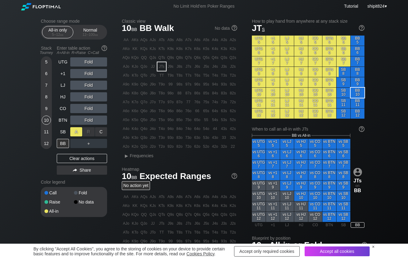
click at [76, 130] on div "A ✕" at bounding box center [76, 131] width 12 height 9
